Goal: Complete application form

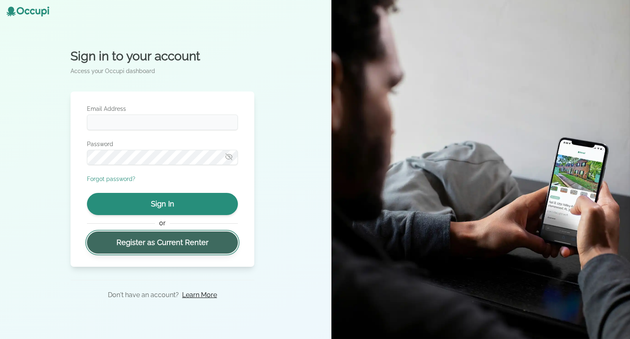
click at [145, 242] on link "Register as Current Renter" at bounding box center [162, 242] width 151 height 22
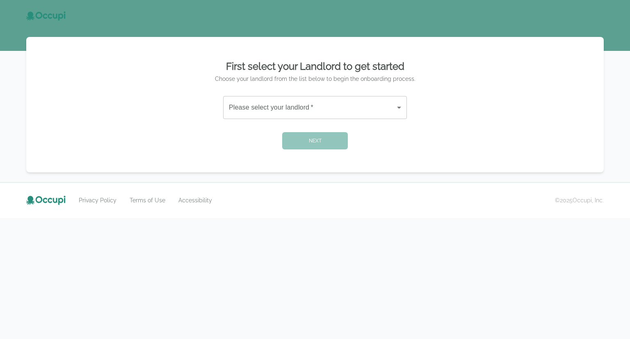
click at [306, 101] on body "First select your Landlord to get started Choose your landlord from the list be…" at bounding box center [315, 169] width 630 height 339
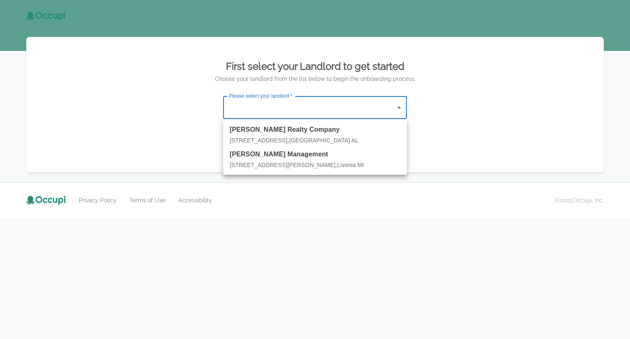
click at [162, 131] on div at bounding box center [315, 169] width 630 height 339
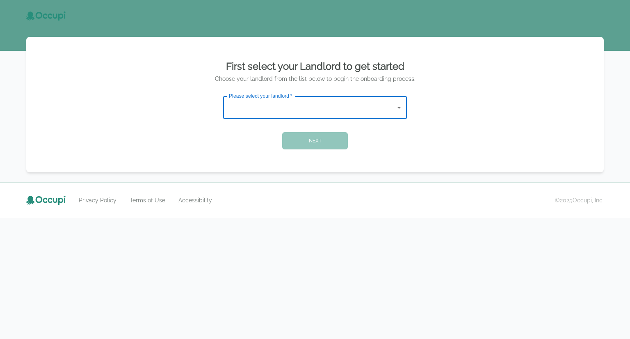
click at [260, 99] on div "Please select your landlord   * ​ Please select your landlord   *" at bounding box center [315, 107] width 184 height 23
click at [257, 112] on body "First select your Landlord to get started Choose your landlord from the list be…" at bounding box center [315, 169] width 630 height 339
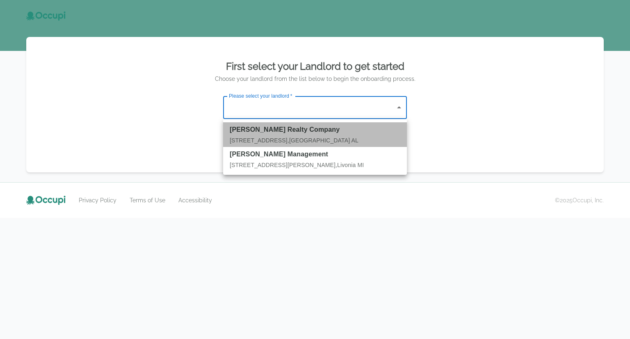
click at [292, 129] on strong "Watts Realty Company" at bounding box center [315, 130] width 171 height 10
type input "**********"
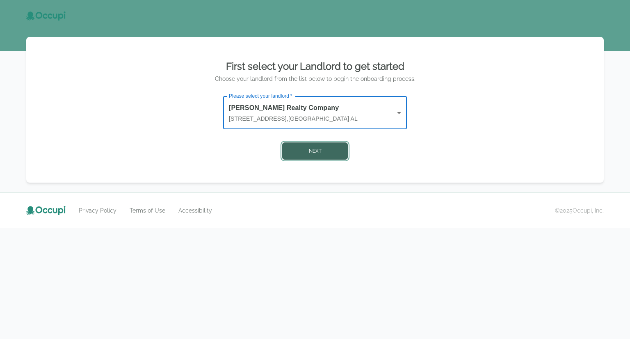
click at [319, 150] on button "Next" at bounding box center [315, 150] width 66 height 17
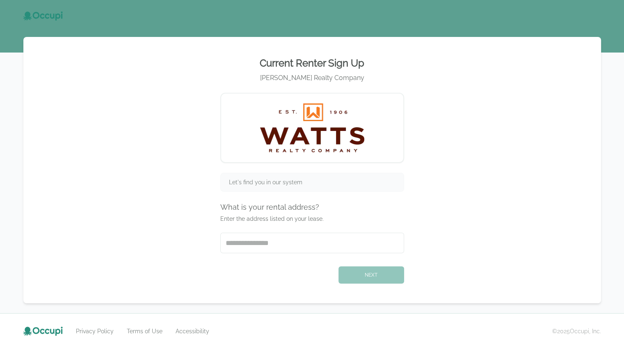
scroll to position [9, 0]
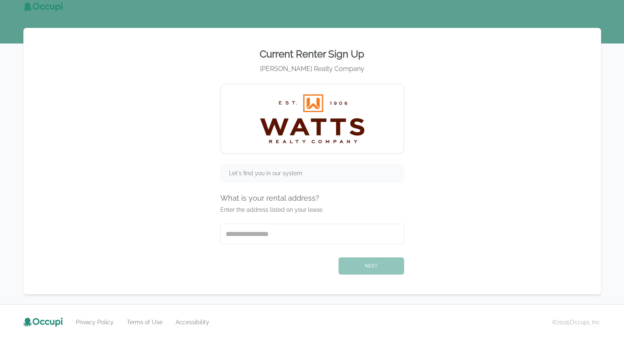
click at [291, 172] on span "Let's find you in our system" at bounding box center [265, 173] width 73 height 8
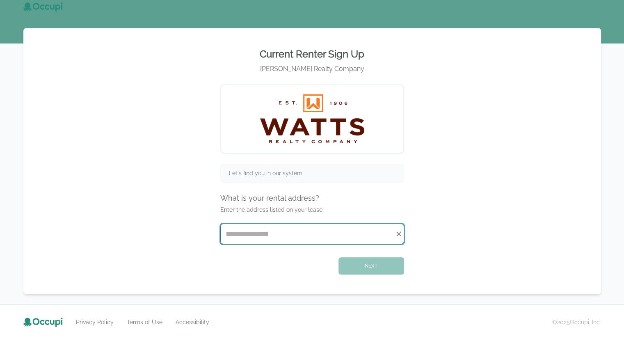
drag, startPoint x: 347, startPoint y: 235, endPoint x: 335, endPoint y: 233, distance: 12.5
click at [347, 235] on input "Start typing..." at bounding box center [312, 234] width 183 height 20
type input "**********"
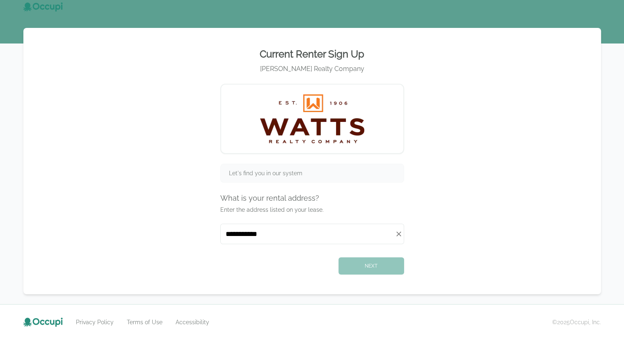
click at [270, 170] on span "Let's find you in our system" at bounding box center [265, 173] width 73 height 8
click at [269, 171] on span "Let's find you in our system" at bounding box center [265, 173] width 73 height 8
click at [262, 174] on span "Let's find you in our system" at bounding box center [265, 173] width 73 height 8
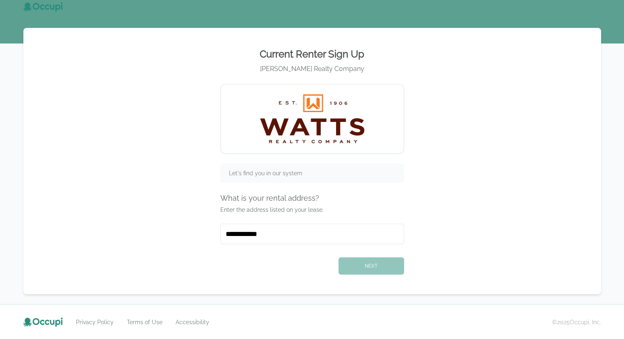
click at [300, 171] on span "Let's find you in our system" at bounding box center [265, 173] width 73 height 8
click at [370, 266] on div "Next" at bounding box center [312, 264] width 184 height 21
